Goal: Task Accomplishment & Management: Manage account settings

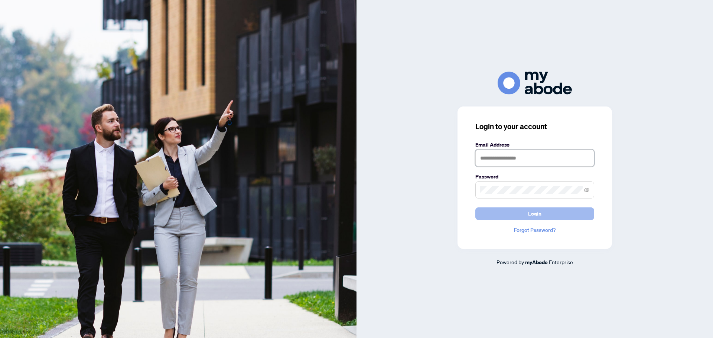
type input "**********"
click at [542, 214] on button "Login" at bounding box center [534, 214] width 119 height 13
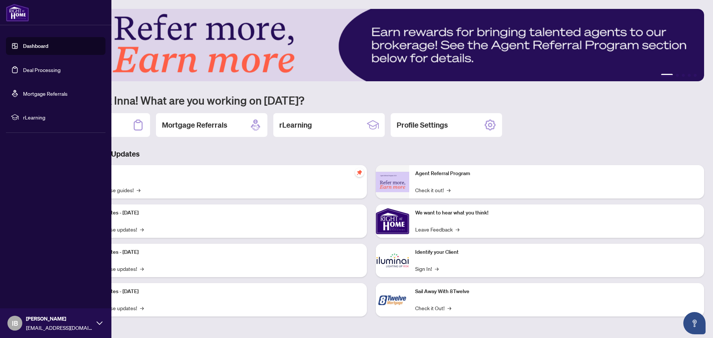
click at [50, 69] on link "Deal Processing" at bounding box center [42, 69] width 38 height 7
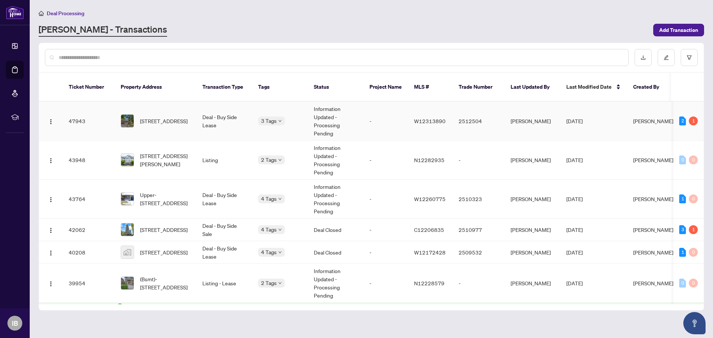
click at [562, 116] on td "[DATE]" at bounding box center [593, 121] width 67 height 39
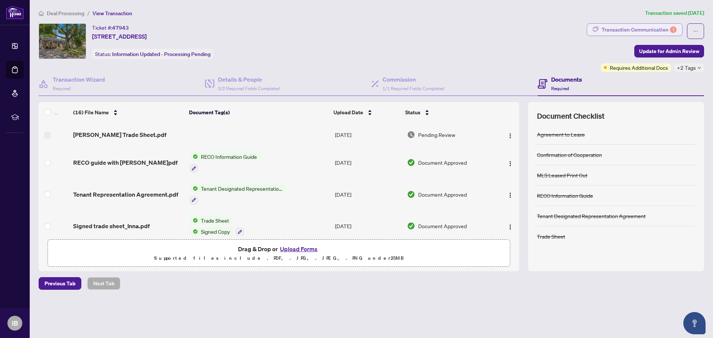
click at [614, 27] on div "Transaction Communication 1" at bounding box center [639, 30] width 75 height 12
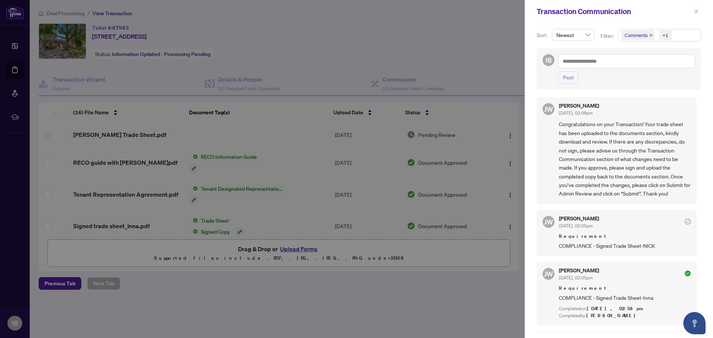
click at [699, 13] on icon "close" at bounding box center [696, 11] width 5 height 5
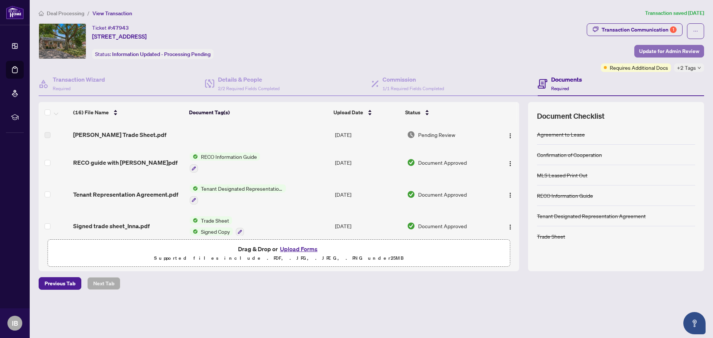
click at [678, 50] on span "Update for Admin Review" at bounding box center [669, 51] width 60 height 12
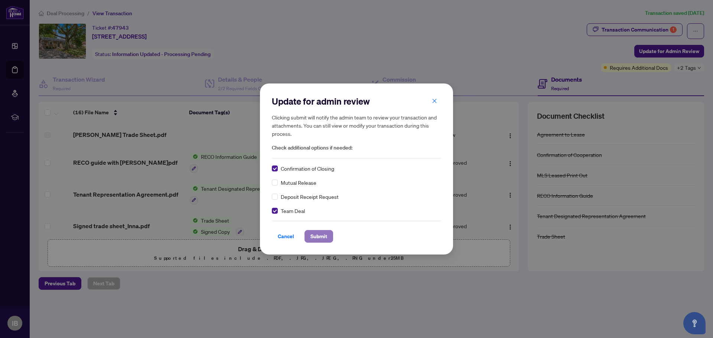
click at [318, 234] on span "Submit" at bounding box center [318, 237] width 17 height 12
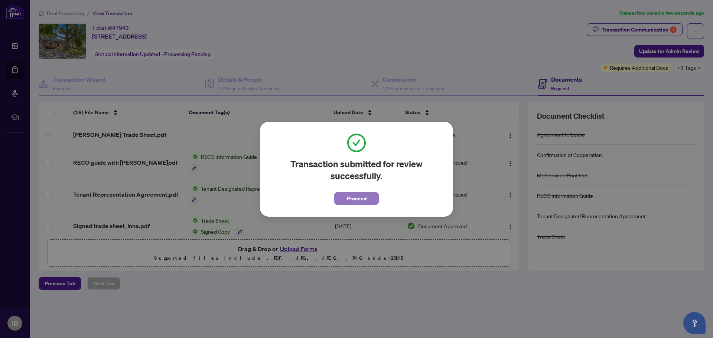
click at [358, 198] on span "Proceed" at bounding box center [357, 199] width 20 height 12
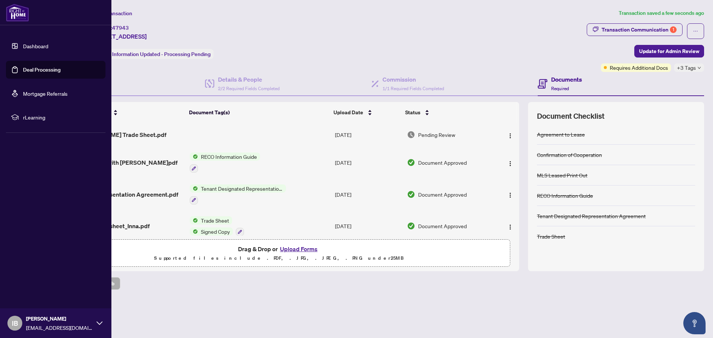
click at [34, 72] on link "Deal Processing" at bounding box center [42, 69] width 38 height 7
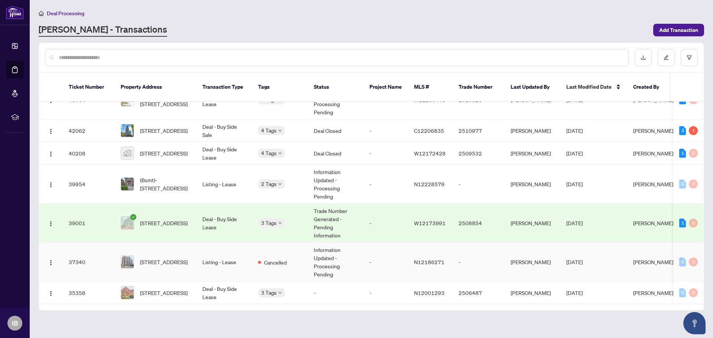
scroll to position [62, 0]
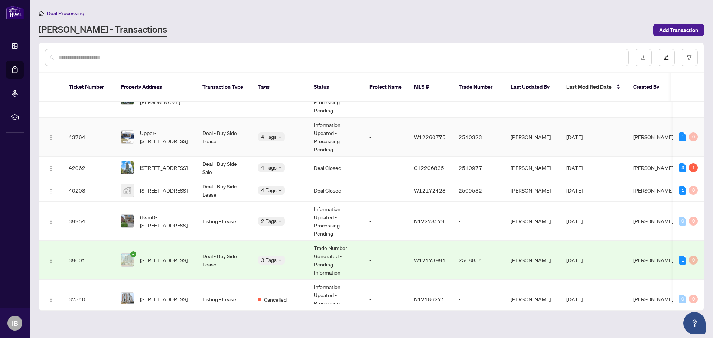
click at [191, 136] on td "Upper-[STREET_ADDRESS]" at bounding box center [156, 137] width 82 height 39
